Goal: Task Accomplishment & Management: Use online tool/utility

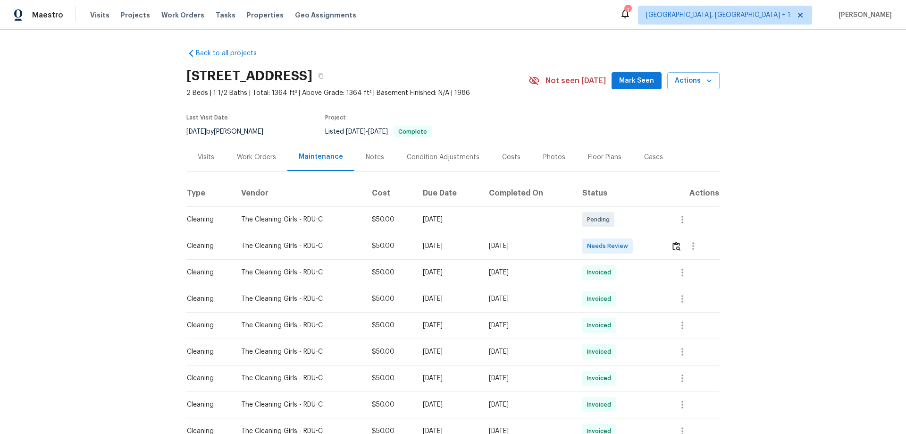
scroll to position [75, 0]
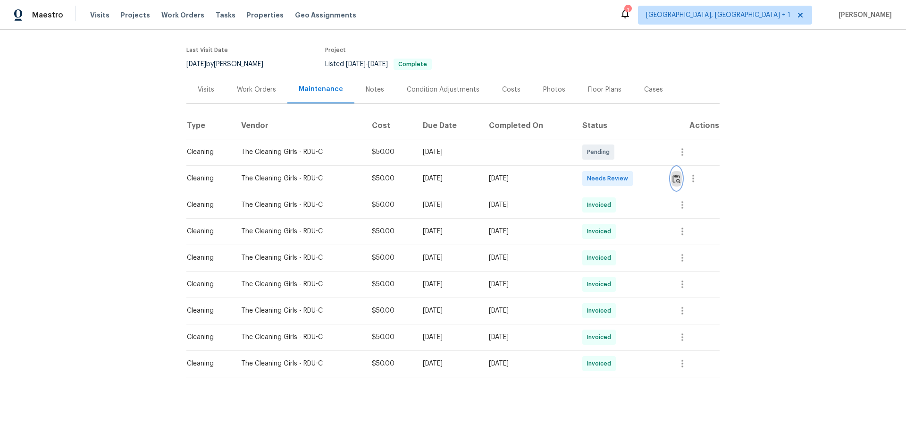
click at [677, 176] on img "button" at bounding box center [676, 178] width 8 height 9
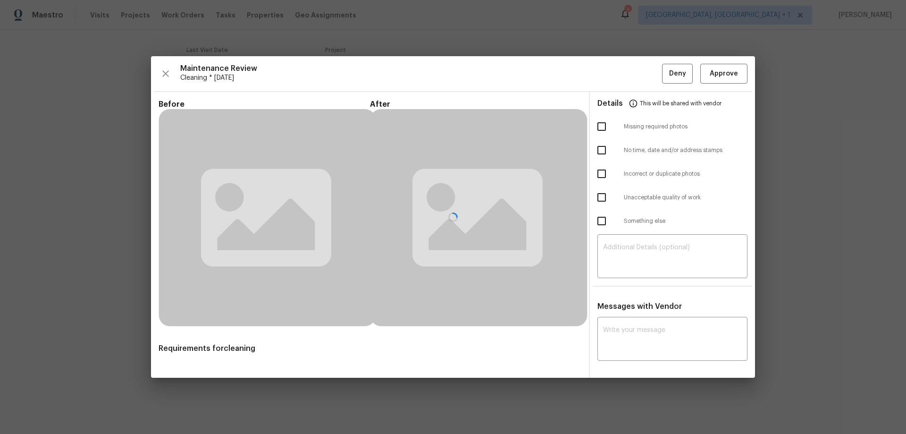
click at [627, 262] on div at bounding box center [453, 216] width 604 height 321
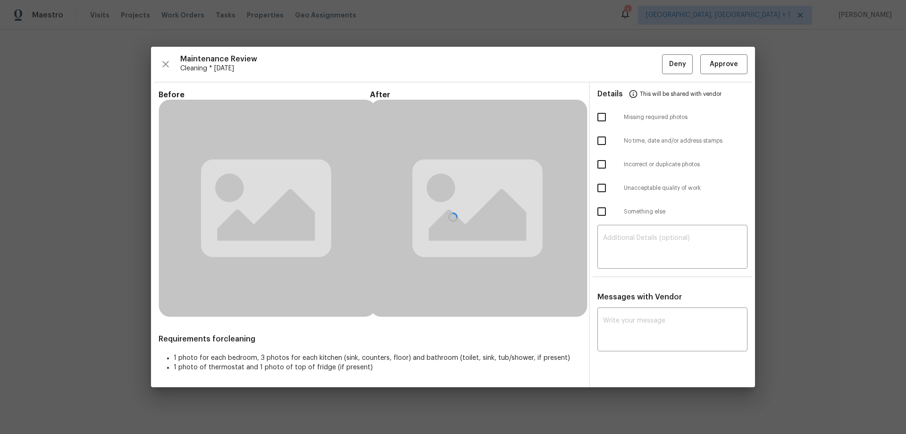
click at [626, 245] on div at bounding box center [453, 217] width 604 height 340
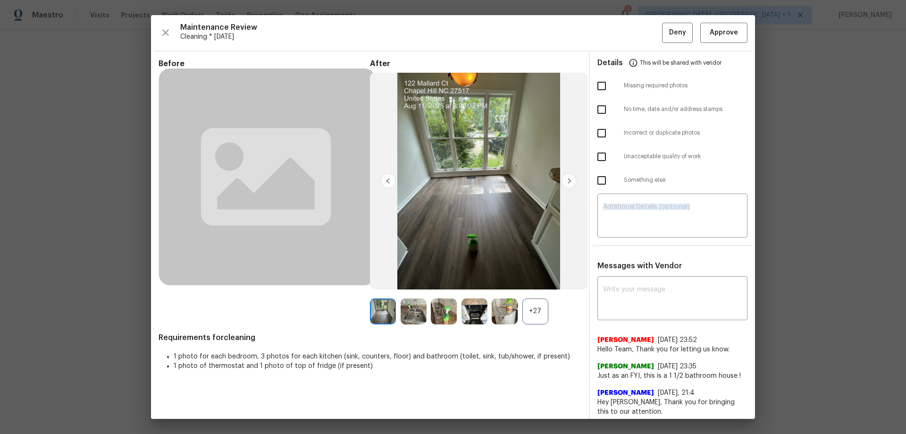
click at [626, 245] on hr at bounding box center [672, 245] width 159 height 1
click at [636, 216] on textarea at bounding box center [672, 216] width 139 height 26
paste textarea "Maintenance Audit Team: Hello! Unfortunately, this cleaning visit completed on …"
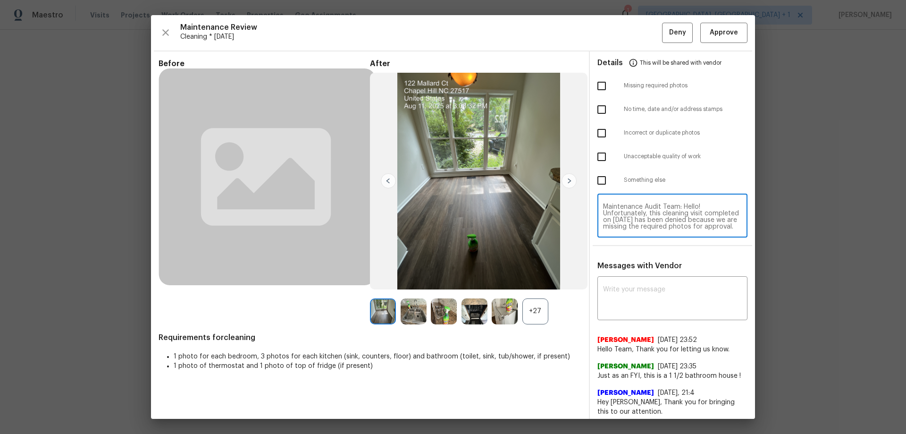
scroll to position [92, 0]
type textarea "Maintenance Audit Team: Hello! Unfortunately, this cleaning visit completed on …"
click at [633, 291] on textarea at bounding box center [672, 299] width 139 height 26
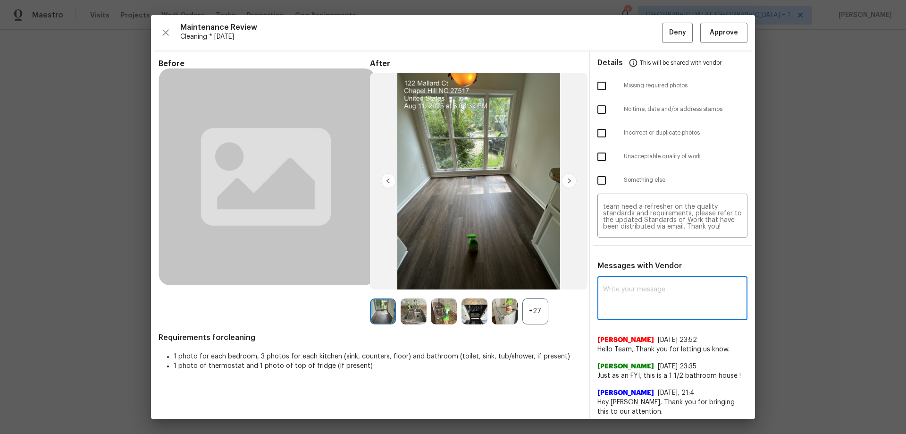
paste textarea "Maintenance Audit Team: Hello! Unfortunately, this cleaning visit completed on …"
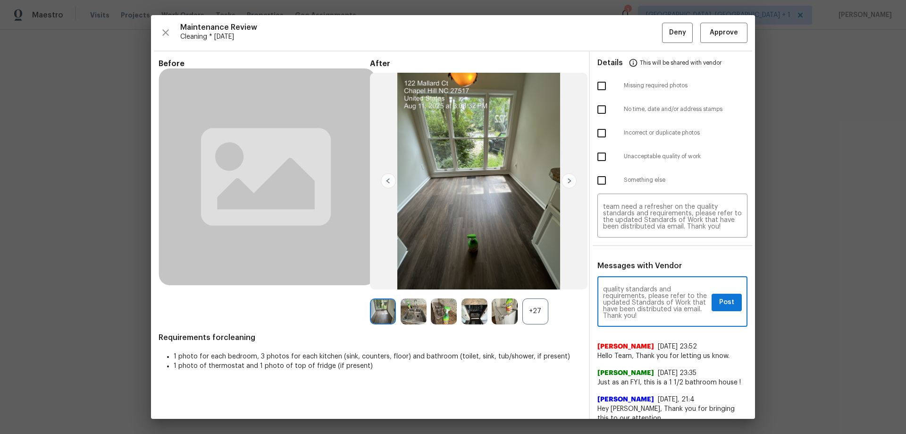
type textarea "Maintenance Audit Team: Hello! Unfortunately, this cleaning visit completed on …"
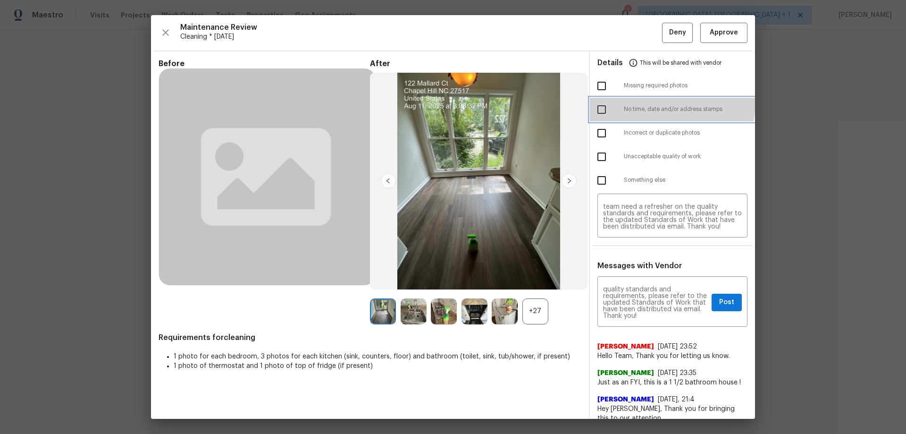
click at [597, 98] on div "No time, date and/or address stamps" at bounding box center [672, 110] width 165 height 24
click at [599, 87] on input "checkbox" at bounding box center [602, 86] width 20 height 20
checkbox input "true"
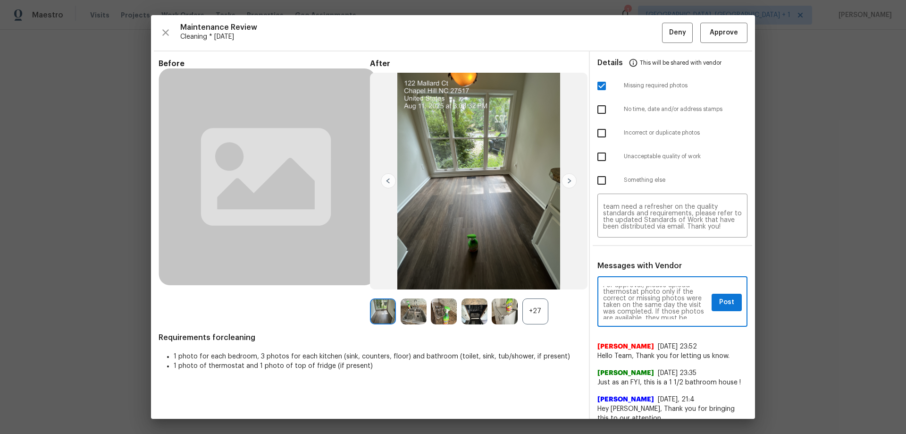
scroll to position [31, 0]
click at [730, 315] on div "Maintenance Audit Team: Hello! Unfortunately, this cleaning visit completed on …" at bounding box center [672, 302] width 150 height 48
click at [725, 303] on span "Post" at bounding box center [726, 302] width 15 height 12
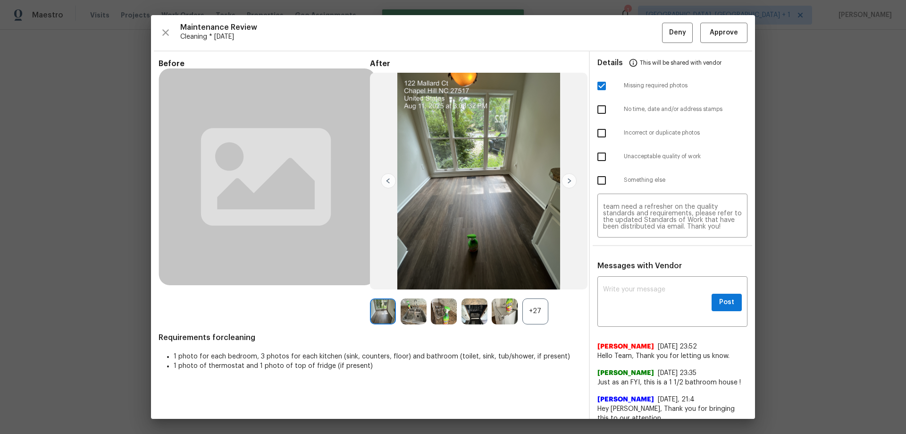
scroll to position [0, 0]
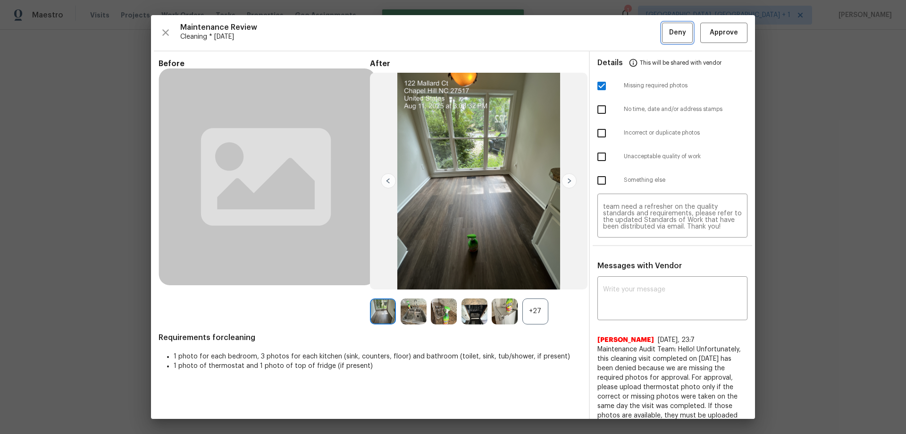
click at [662, 29] on button "Deny" at bounding box center [677, 33] width 31 height 20
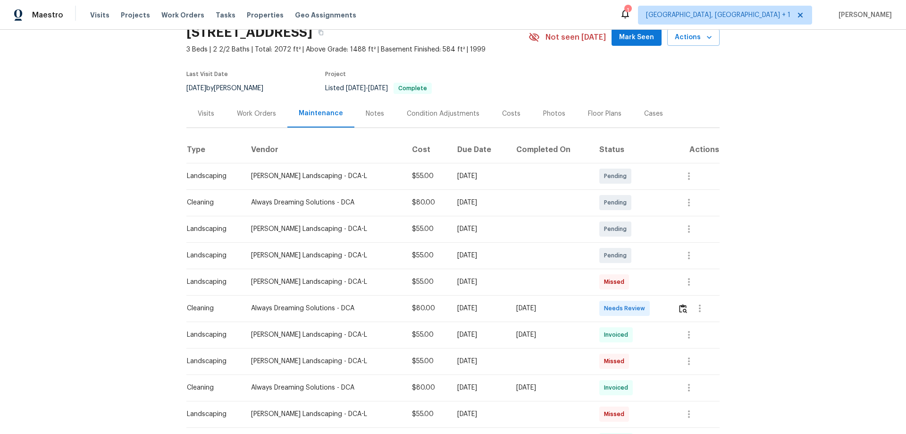
scroll to position [94, 0]
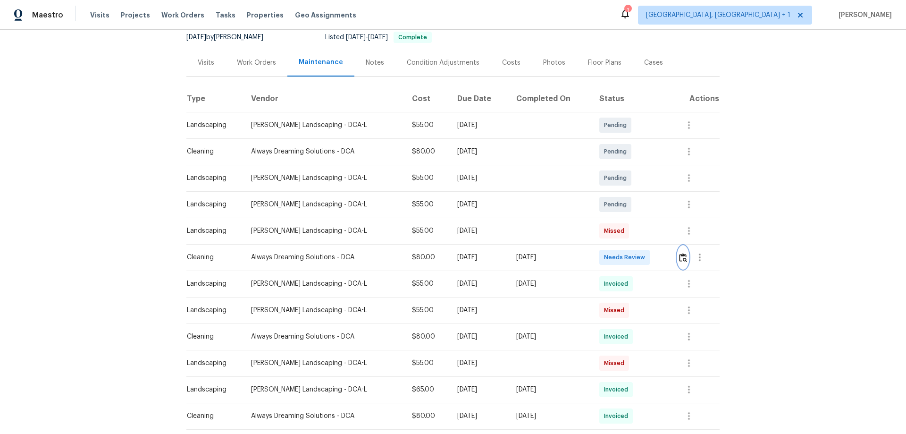
click at [684, 260] on img "button" at bounding box center [683, 257] width 8 height 9
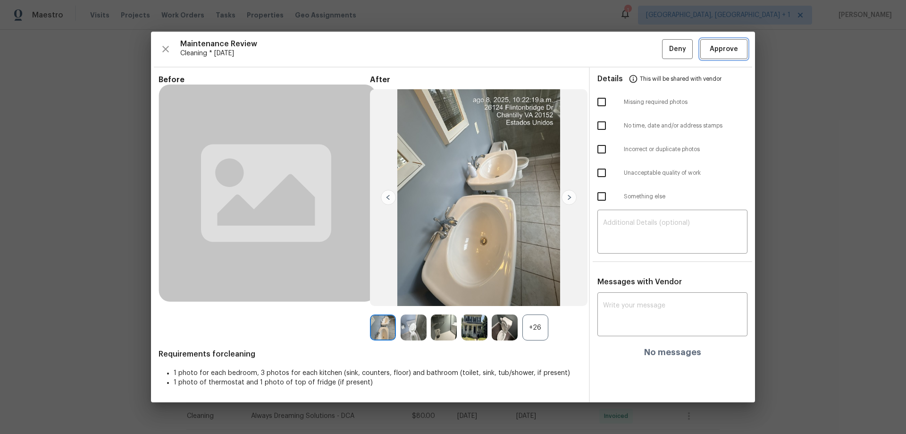
click at [730, 49] on span "Approve" at bounding box center [724, 49] width 28 height 12
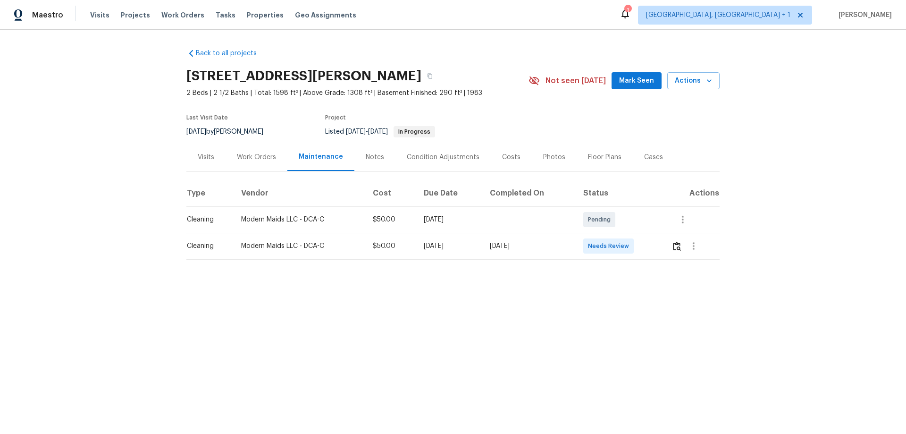
click at [670, 245] on td at bounding box center [692, 246] width 56 height 26
click at [671, 246] on button "button" at bounding box center [676, 246] width 11 height 23
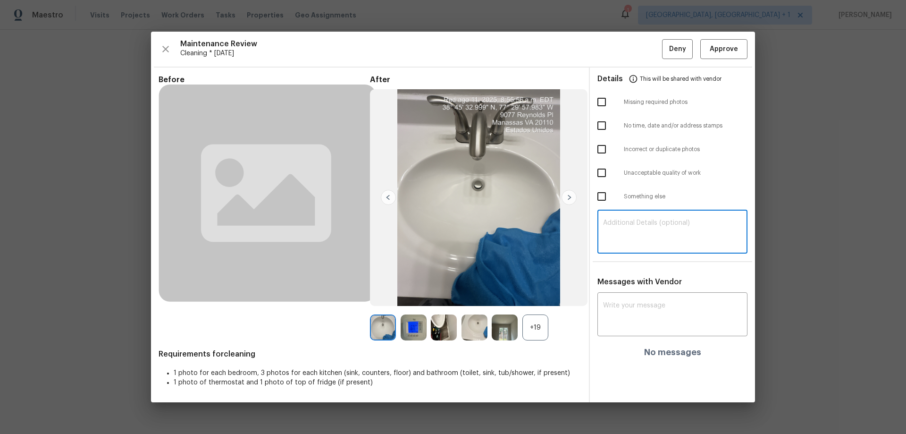
click at [644, 222] on textarea at bounding box center [672, 232] width 139 height 26
paste textarea "Maintenance Audit Team: Hello! Unfortunately, this cleaning visit completed on …"
type textarea "Maintenance Audit Team: Hello! Unfortunately, this cleaning visit completed on …"
click at [624, 329] on div "x ​" at bounding box center [672, 315] width 150 height 42
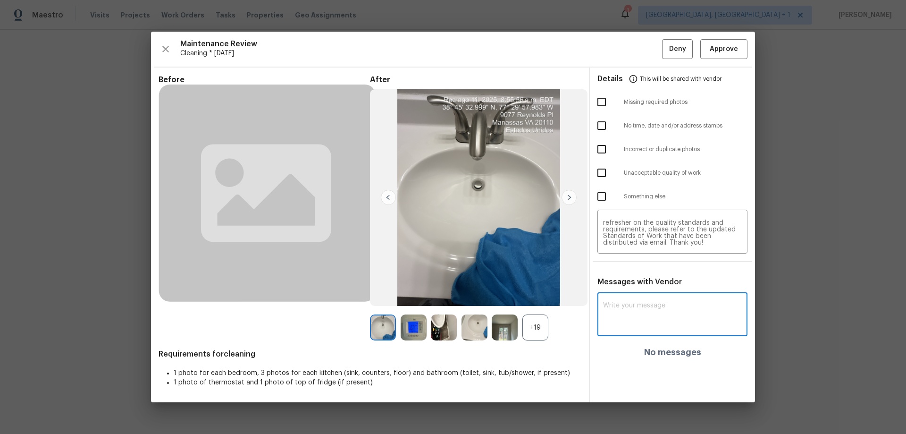
paste textarea "Maintenance Audit Team: Hello! Unfortunately, this cleaning visit completed on …"
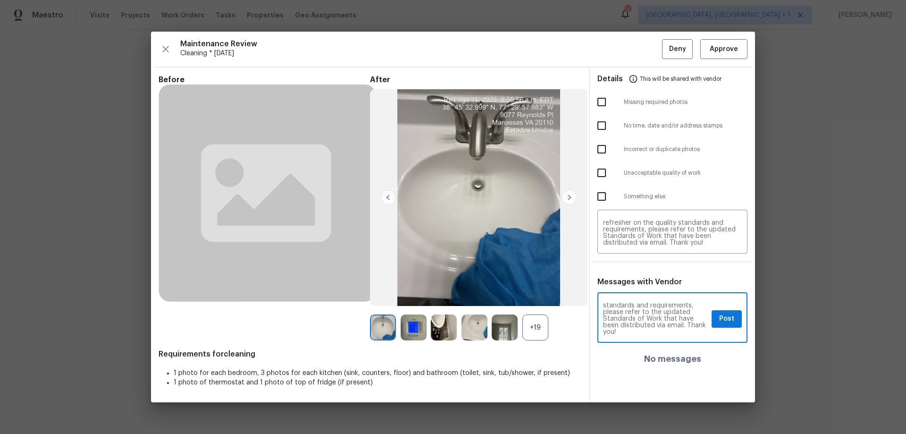
type textarea "Maintenance Audit Team: Hello! Unfortunately, this cleaning visit completed on …"
click at [607, 103] on input "checkbox" at bounding box center [602, 102] width 20 height 20
checkbox input "true"
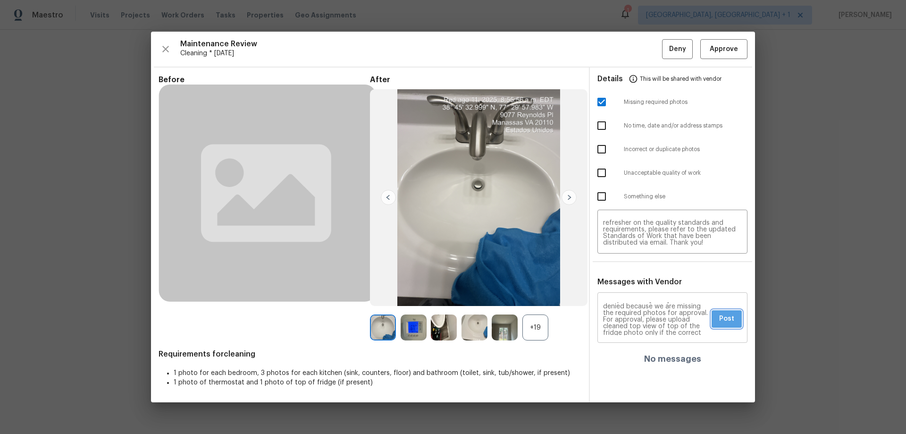
click at [729, 318] on span "Post" at bounding box center [726, 319] width 15 height 12
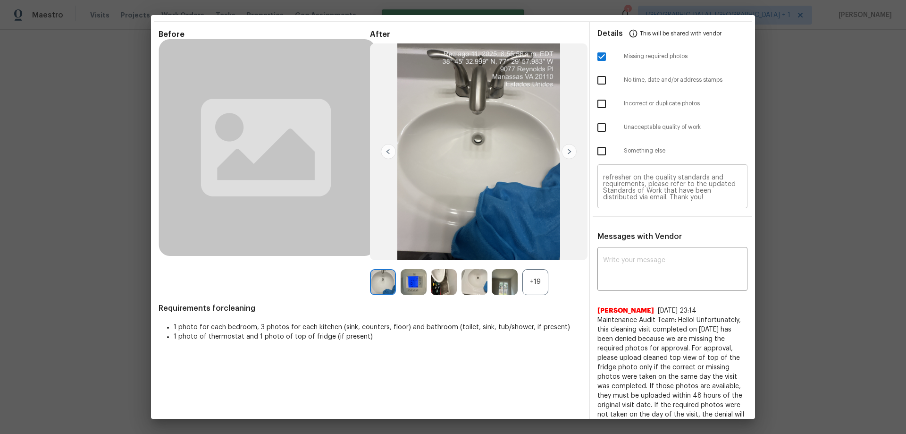
scroll to position [0, 0]
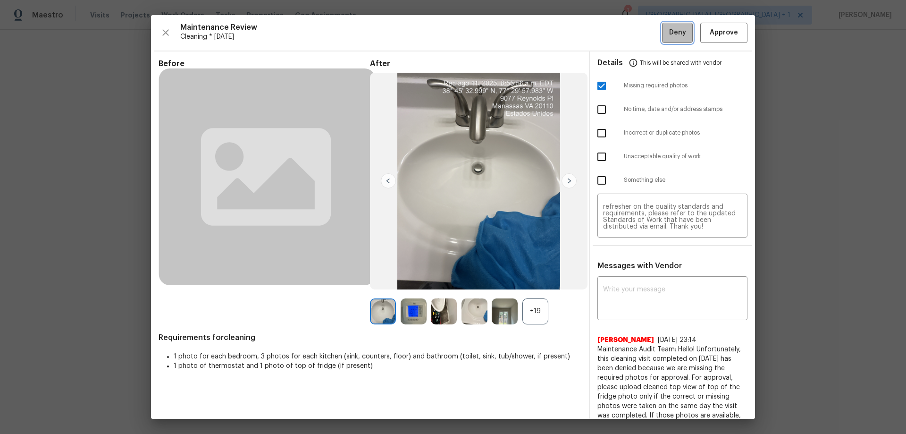
click at [669, 36] on span "Deny" at bounding box center [677, 33] width 17 height 12
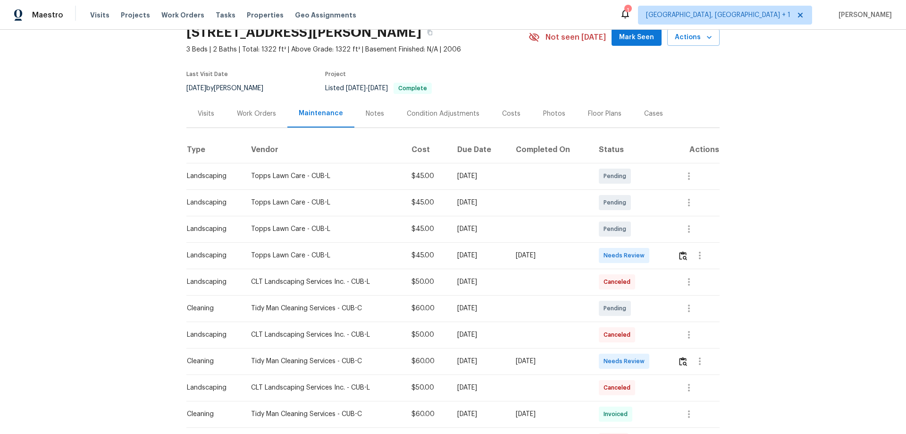
scroll to position [94, 0]
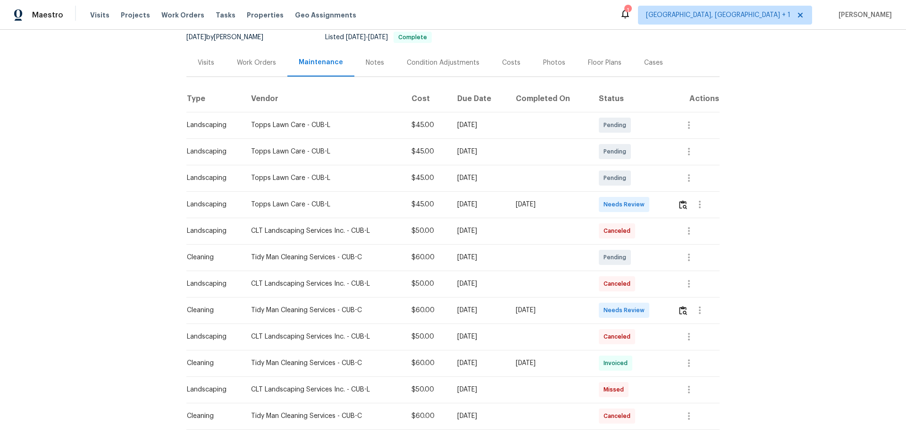
click at [675, 307] on td at bounding box center [695, 310] width 50 height 26
click at [688, 307] on button "button" at bounding box center [699, 310] width 23 height 23
click at [682, 307] on div at bounding box center [453, 217] width 906 height 434
click at [682, 307] on img "button" at bounding box center [683, 310] width 8 height 9
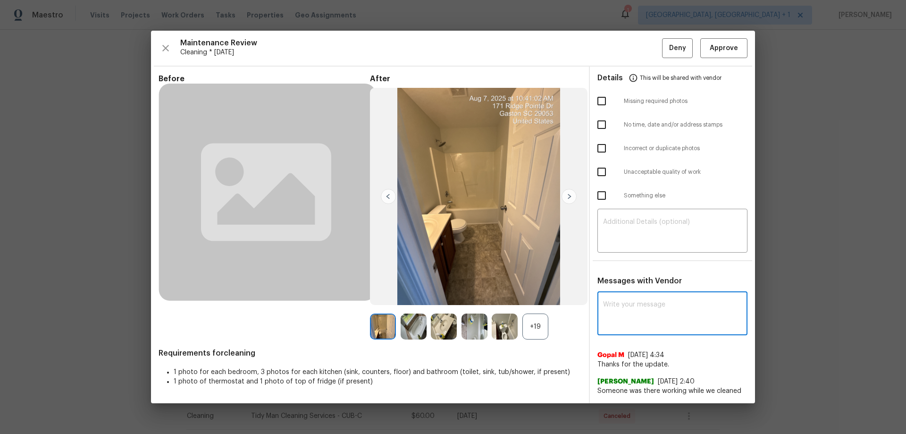
click at [611, 310] on textarea at bounding box center [672, 314] width 139 height 26
paste textarea "Maintenance Audit Team: Hello! After further review, the visit(08/11/2025) has …"
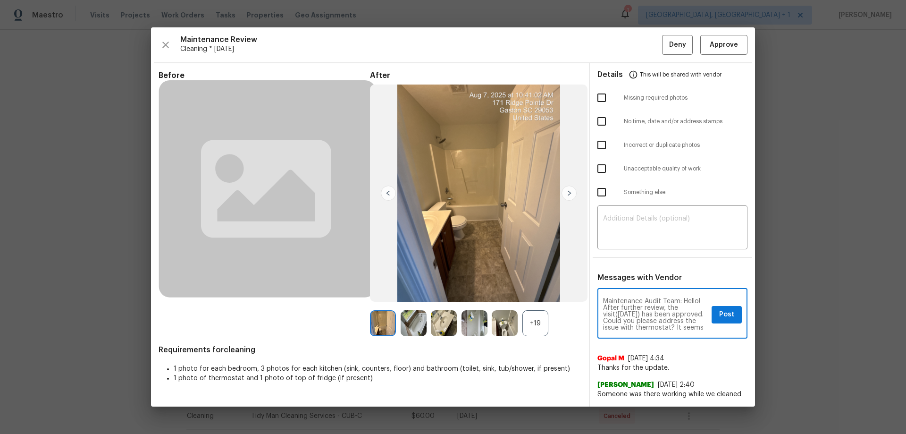
scroll to position [26, 0]
type textarea "Maintenance Audit Team: Hello! After further review, the visit(08/11/2025) has …"
click at [736, 315] on button "Post" at bounding box center [727, 314] width 30 height 17
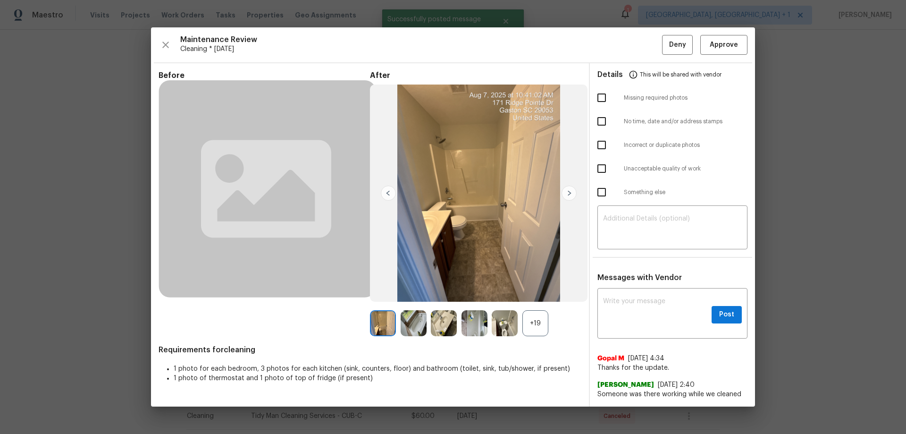
scroll to position [0, 0]
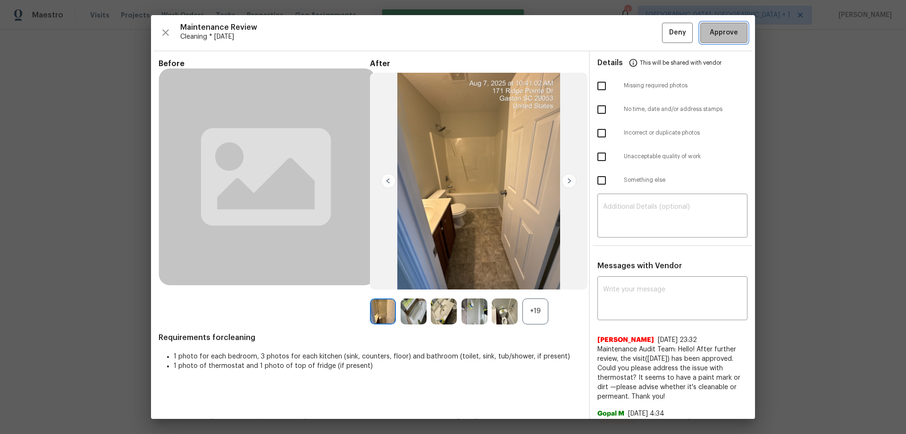
click at [708, 27] on span "Approve" at bounding box center [724, 33] width 32 height 12
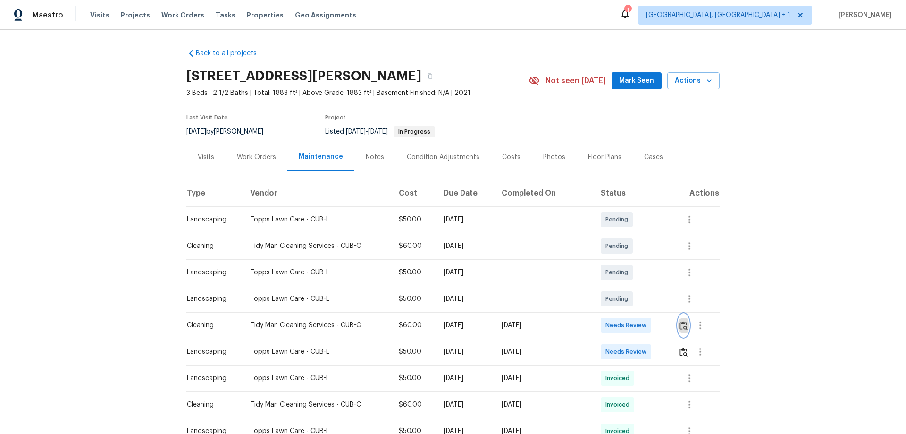
click at [679, 324] on img "button" at bounding box center [683, 325] width 8 height 9
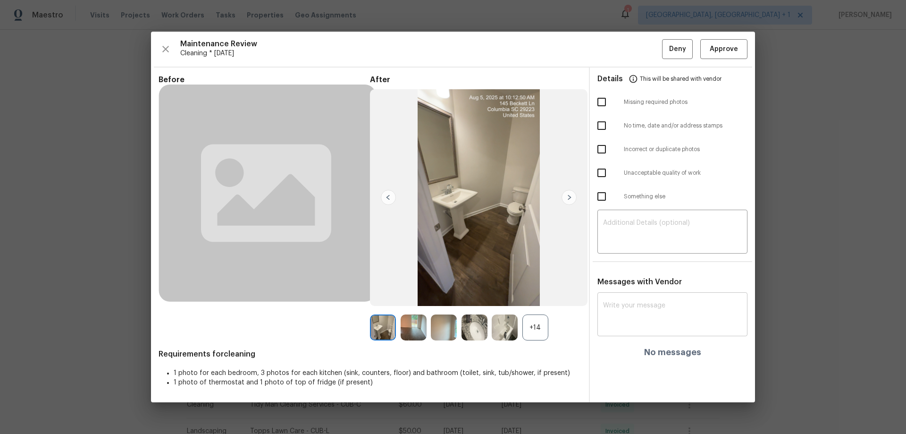
click at [613, 307] on textarea at bounding box center [672, 315] width 139 height 26
paste textarea "Maintenance Audit Team: Hello! Unfortunately, this cleaning visit completed on …"
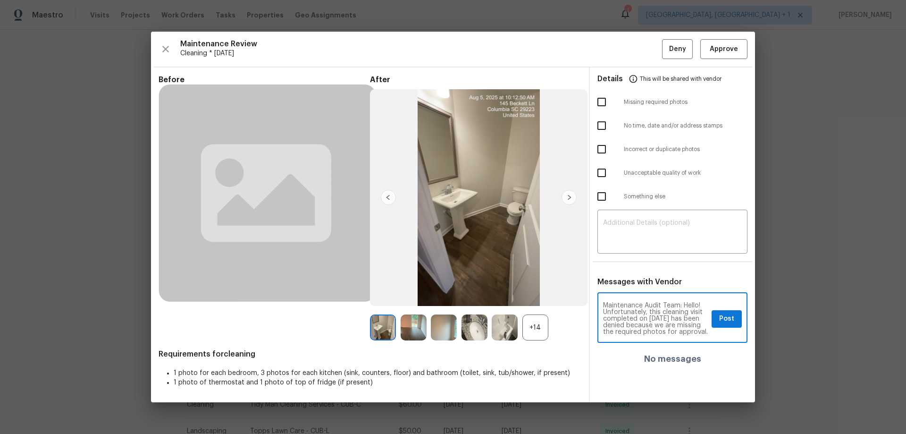
scroll to position [126, 0]
type textarea "Maintenance Audit Team: Hello! Unfortunately, this cleaning visit completed on …"
click at [637, 217] on div "​" at bounding box center [672, 233] width 150 height 42
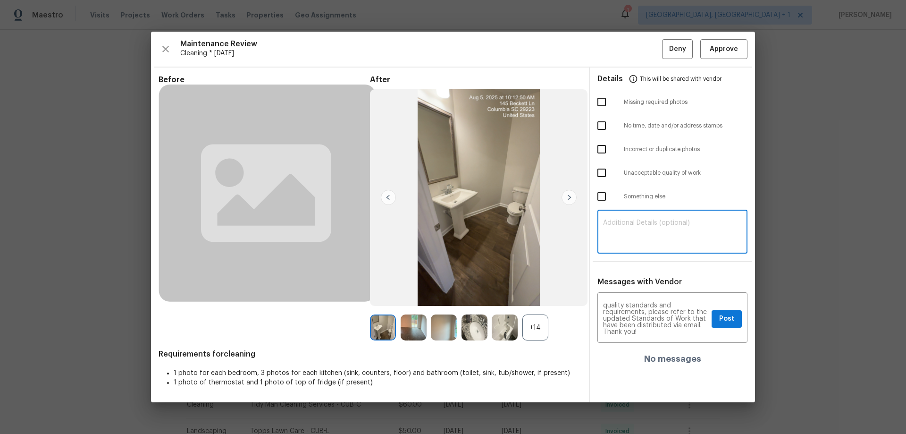
paste textarea "Maintenance Audit Team: Hello! Unfortunately, this cleaning visit completed on …"
type textarea "Maintenance Audit Team: Hello! Unfortunately, this cleaning visit completed on …"
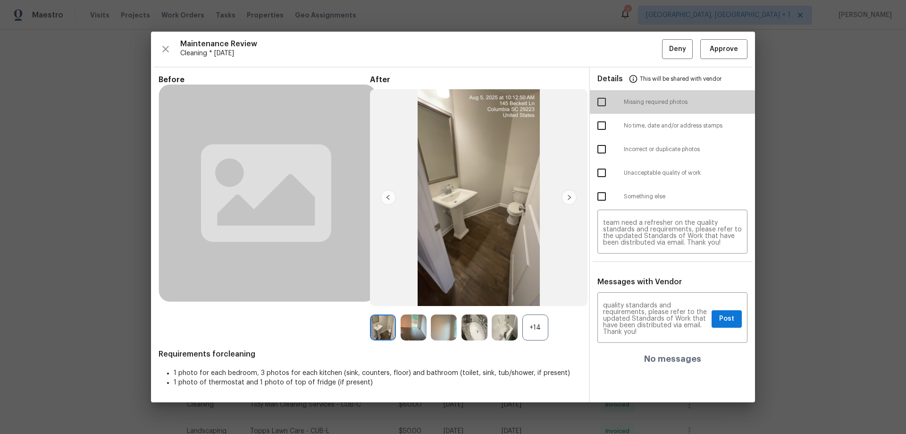
click at [599, 102] on input "checkbox" at bounding box center [602, 102] width 20 height 20
checkbox input "true"
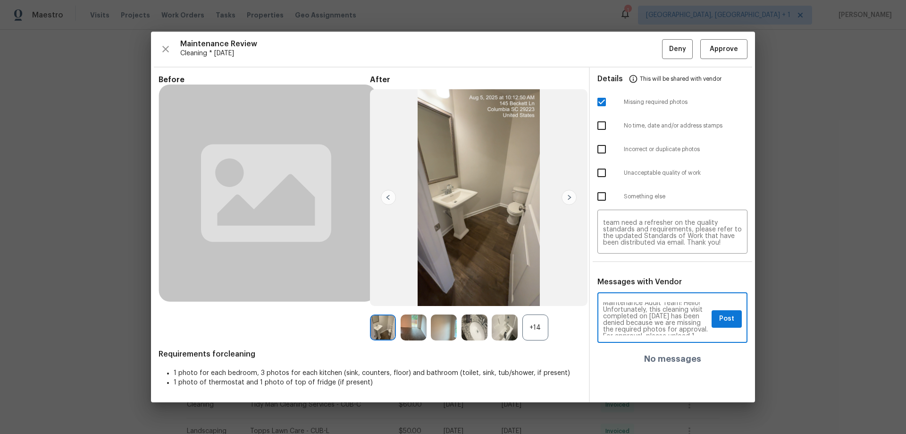
scroll to position [0, 0]
click at [712, 320] on button "Post" at bounding box center [727, 318] width 30 height 17
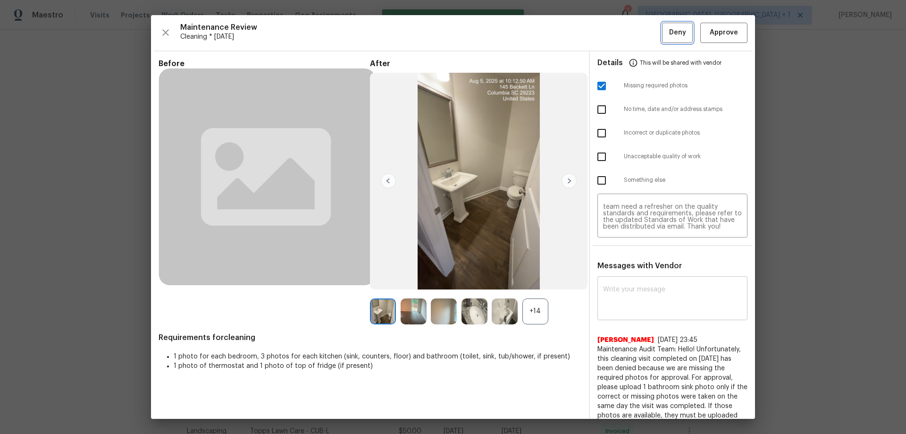
click at [669, 30] on span "Deny" at bounding box center [677, 33] width 17 height 12
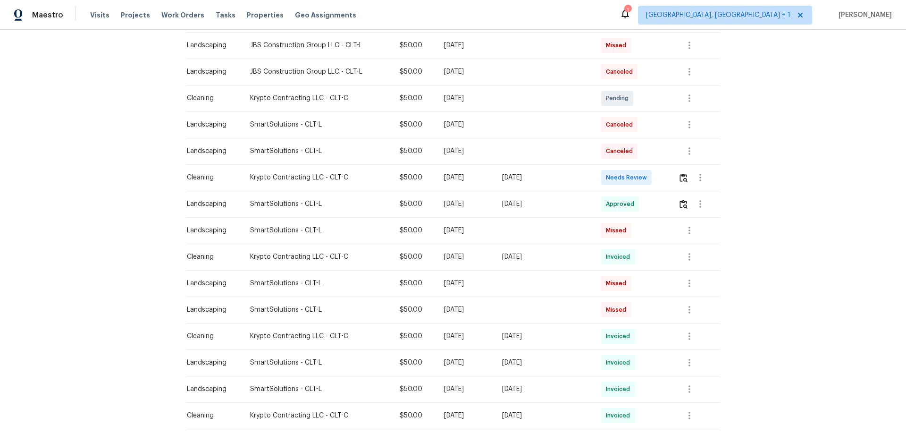
scroll to position [283, 0]
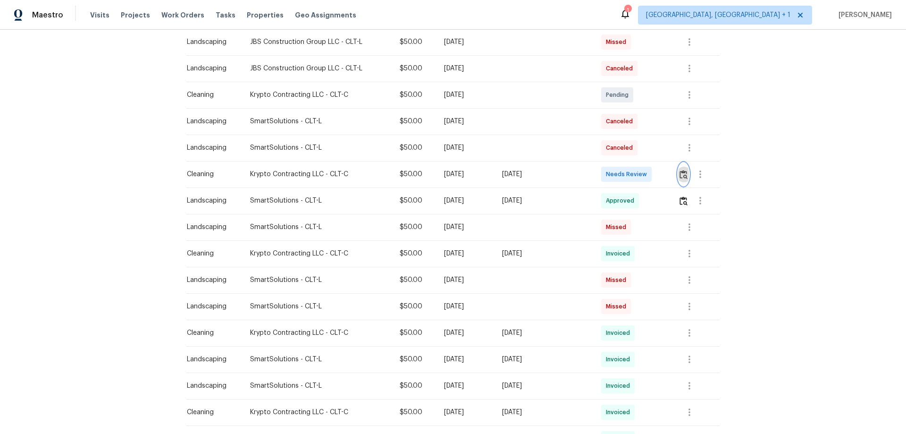
click at [644, 176] on img "button" at bounding box center [683, 174] width 8 height 9
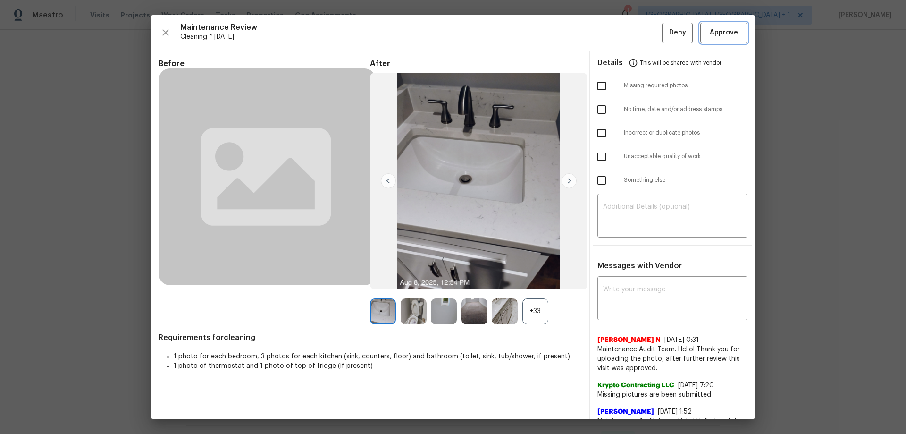
click at [644, 42] on button "Approve" at bounding box center [723, 33] width 47 height 20
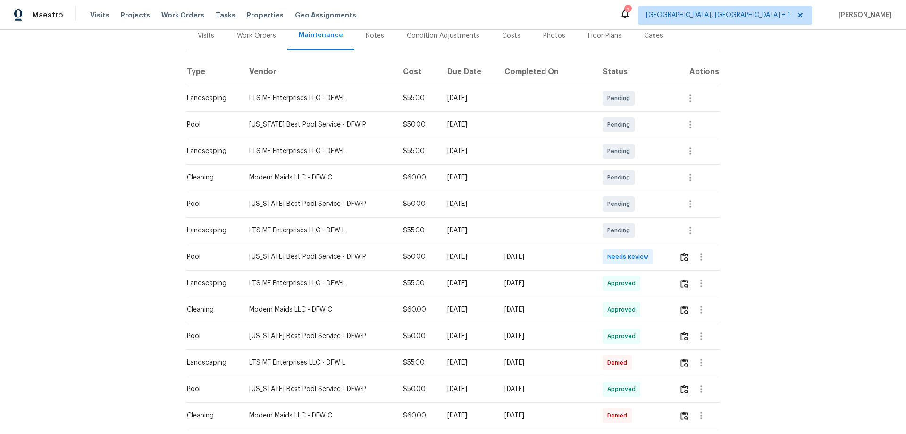
scroll to position [142, 0]
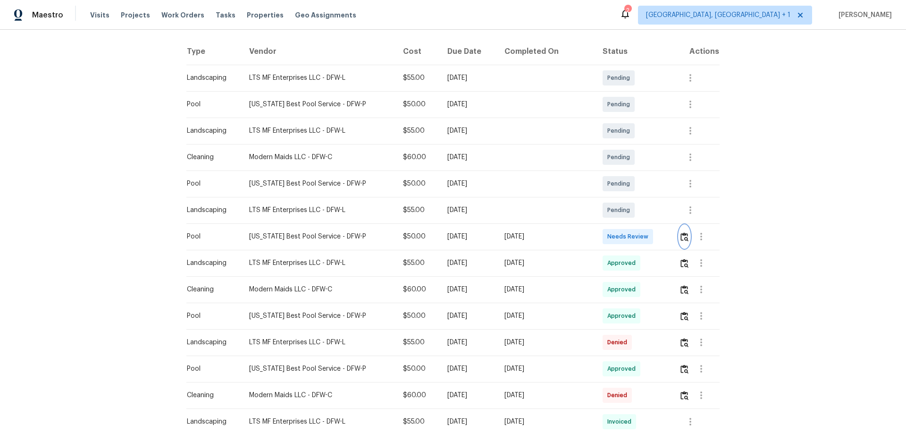
click at [680, 238] on img "button" at bounding box center [684, 236] width 8 height 9
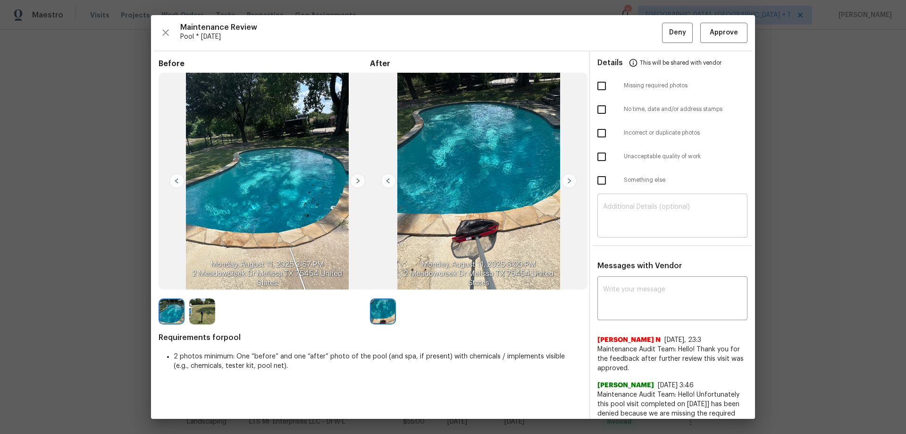
click at [648, 204] on textarea at bounding box center [672, 216] width 139 height 26
paste textarea "Maintenance Audit Team: Hello! Unfortunately, this pool visit completed on 08/1…"
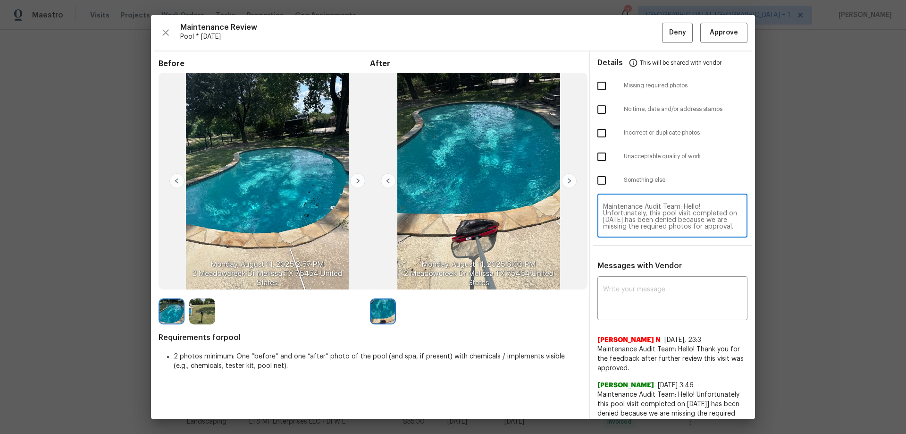
scroll to position [86, 0]
type textarea "Maintenance Audit Team: Hello! Unfortunately, this pool visit completed on 08/1…"
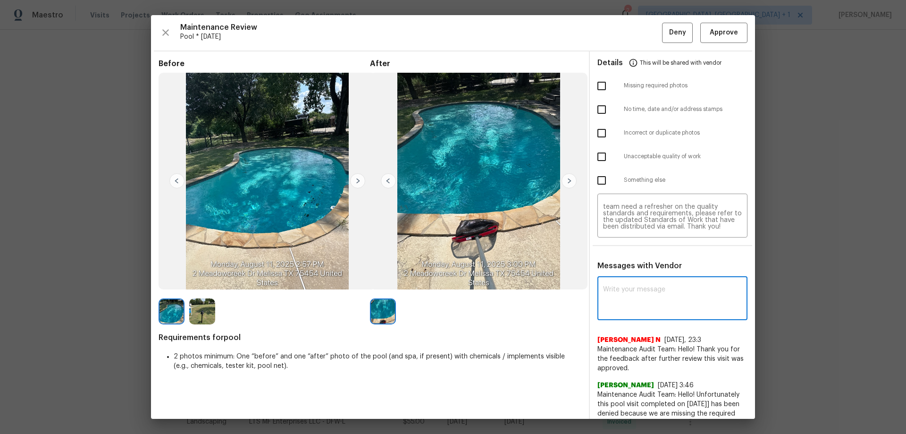
click at [635, 304] on textarea at bounding box center [672, 299] width 139 height 26
paste textarea "Maintenance Audit Team: Hello! Unfortunately, this pool visit completed on 08/1…"
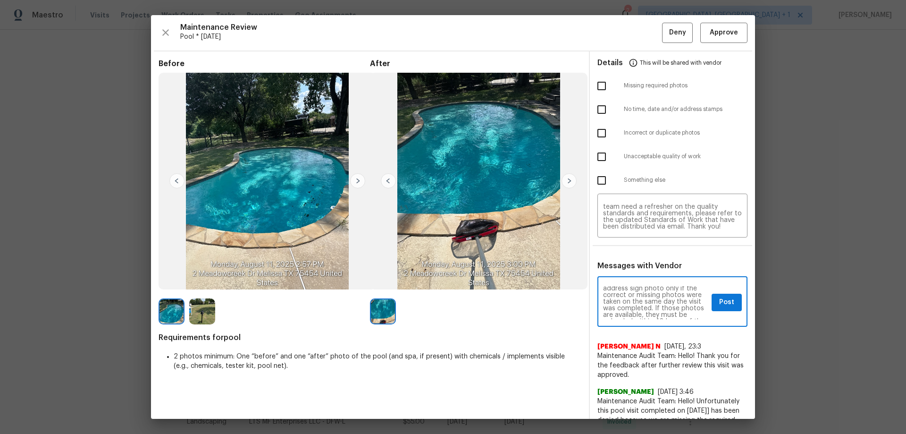
scroll to position [31, 0]
type textarea "Maintenance Audit Team: Hello! Unfortunately, this pool visit completed on 08/1…"
click at [719, 309] on button "Post" at bounding box center [727, 301] width 30 height 17
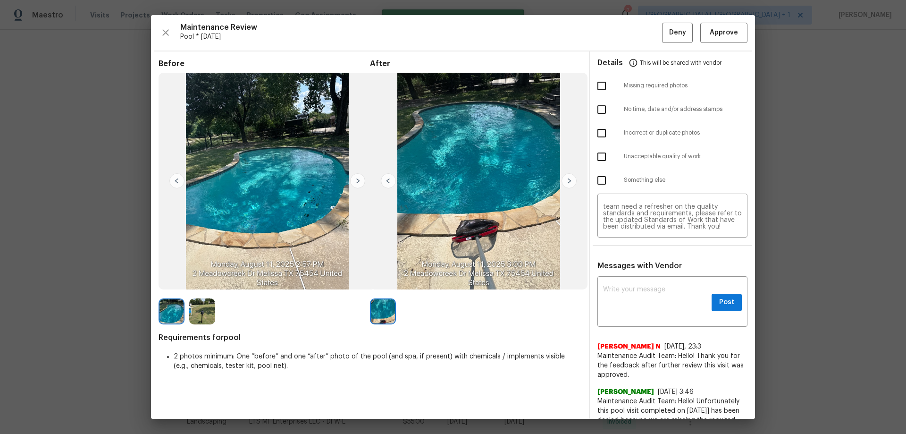
scroll to position [0, 0]
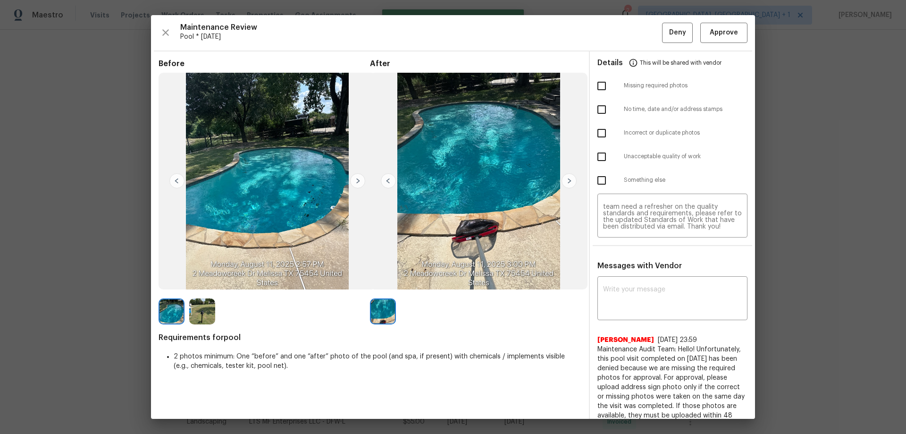
click at [597, 85] on input "checkbox" at bounding box center [602, 86] width 20 height 20
checkbox input "true"
click at [669, 28] on span "Deny" at bounding box center [677, 33] width 17 height 12
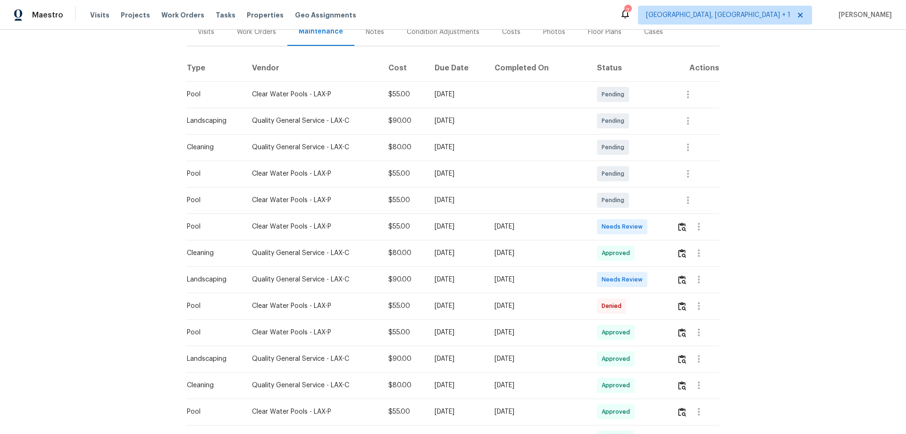
scroll to position [142, 0]
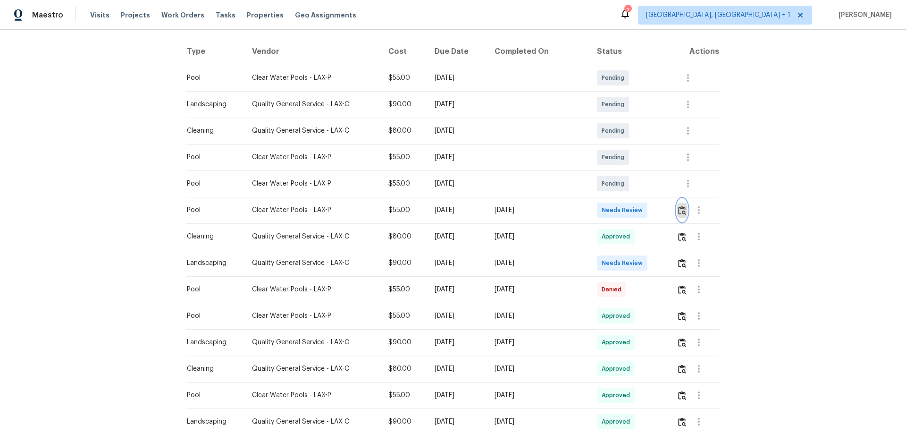
click at [678, 221] on button "button" at bounding box center [682, 210] width 11 height 23
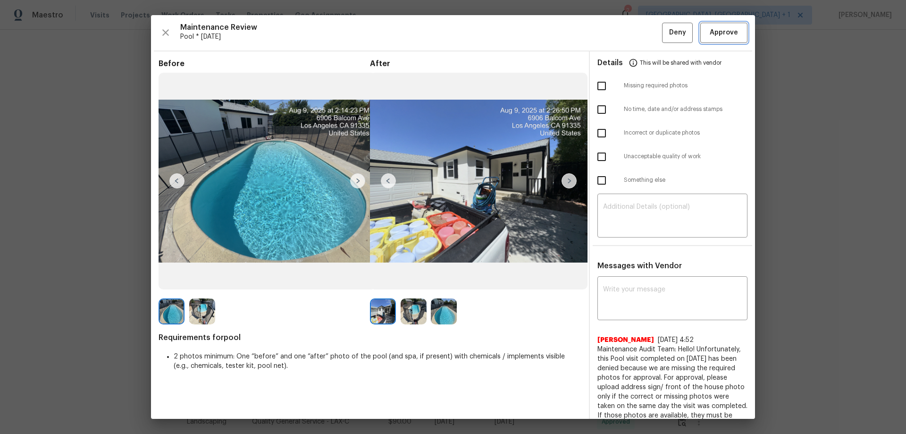
click at [714, 28] on span "Approve" at bounding box center [724, 33] width 28 height 12
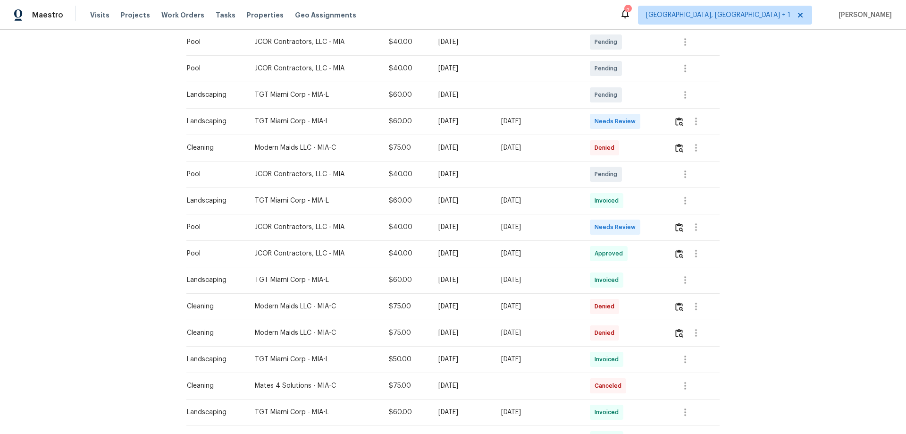
scroll to position [283, 0]
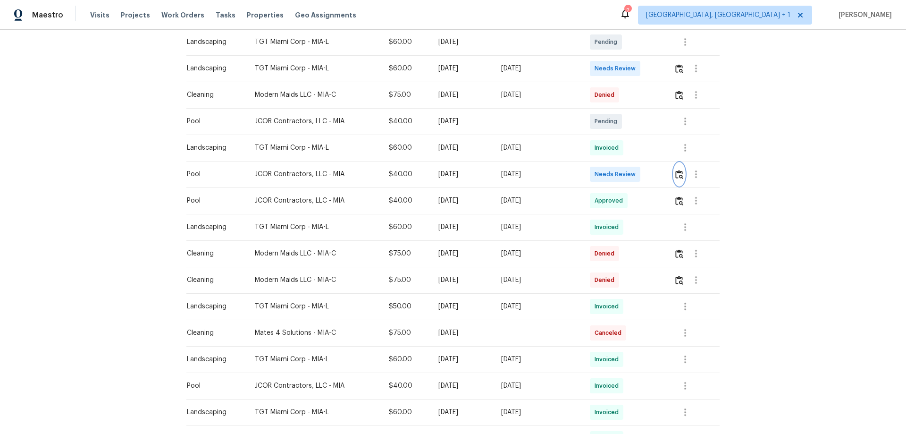
click at [644, 171] on img "button" at bounding box center [679, 174] width 8 height 9
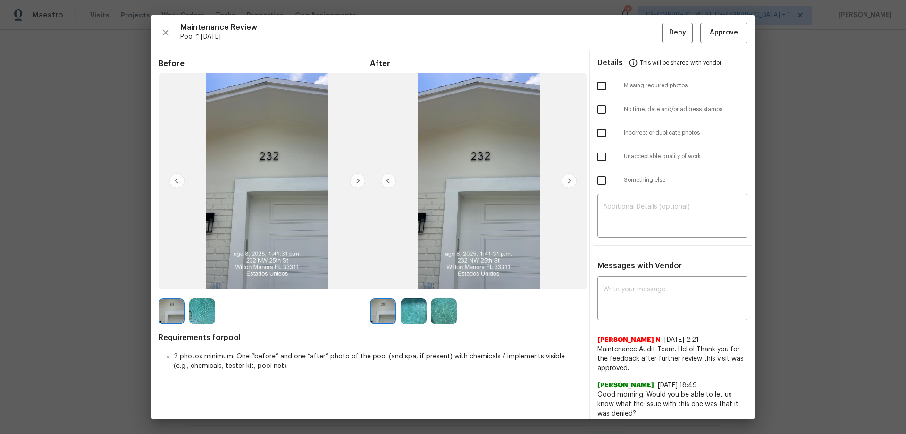
click at [644, 19] on div "Maintenance Review Pool * [DATE] Deny Approve Before After Requirements for poo…" at bounding box center [453, 216] width 604 height 403
click at [644, 29] on span "Approve" at bounding box center [724, 33] width 28 height 12
